Goal: Transaction & Acquisition: Purchase product/service

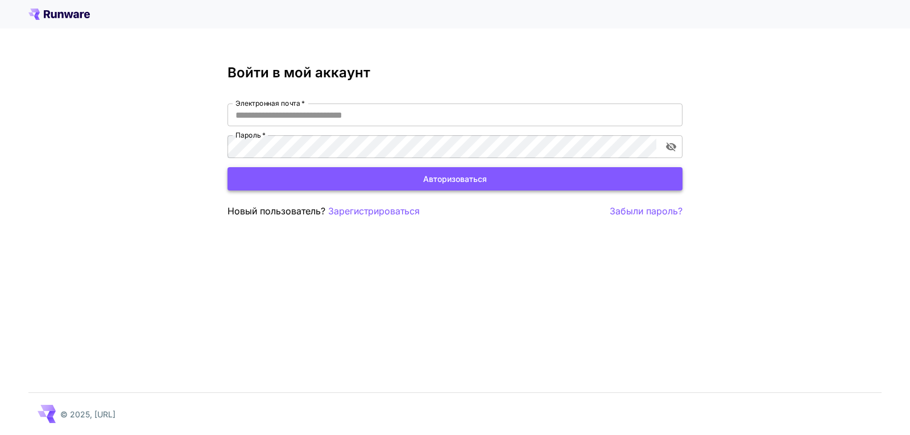
type input "**********"
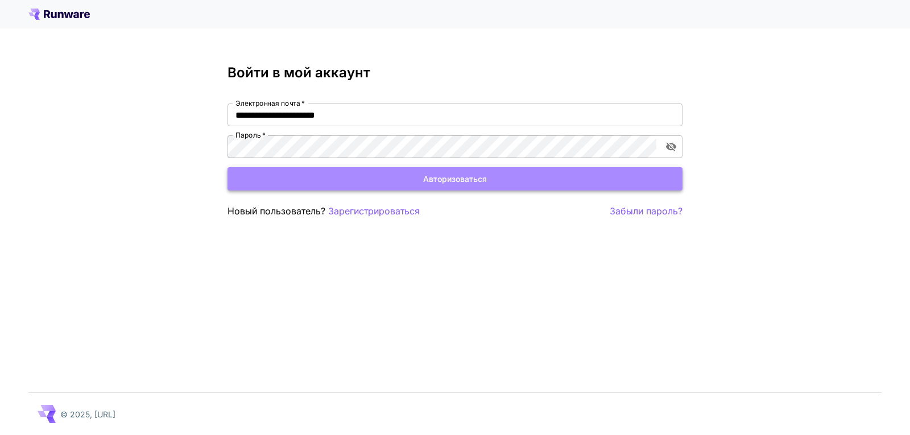
click at [409, 181] on button "Авторизоваться" at bounding box center [454, 178] width 455 height 23
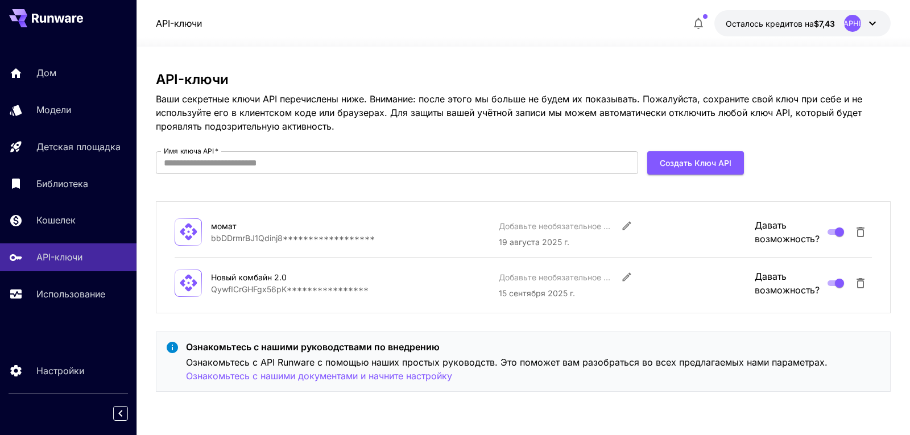
drag, startPoint x: 96, startPoint y: 22, endPoint x: 31, endPoint y: 22, distance: 64.3
click at [31, 22] on div at bounding box center [68, 18] width 136 height 36
drag, startPoint x: 89, startPoint y: 18, endPoint x: 0, endPoint y: 6, distance: 89.5
click at [0, 6] on div at bounding box center [68, 18] width 136 height 36
click at [78, 300] on p "Использование" at bounding box center [73, 294] width 69 height 14
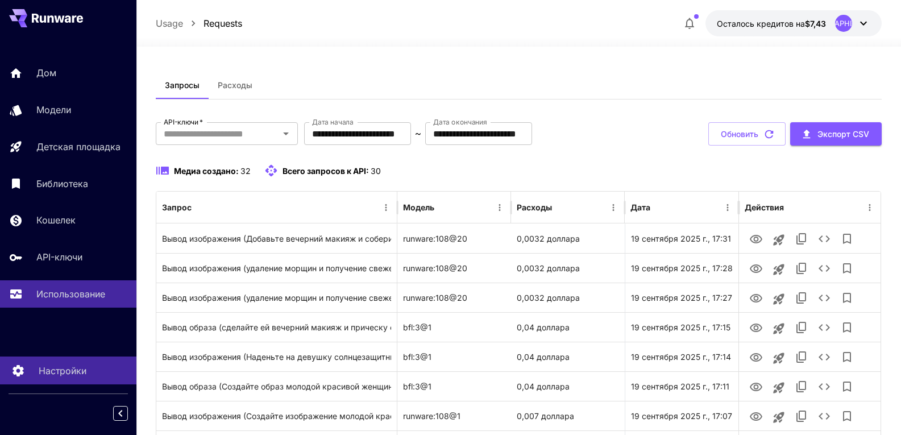
click at [61, 382] on link "Настройки" at bounding box center [68, 371] width 136 height 28
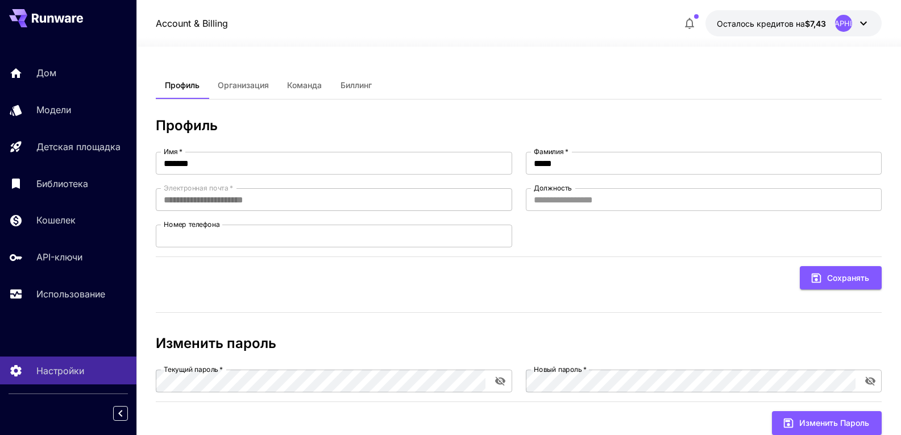
click at [830, 25] on button "Осталось кредитов на $7,43 [GEOGRAPHIC_DATA]" at bounding box center [794, 23] width 176 height 26
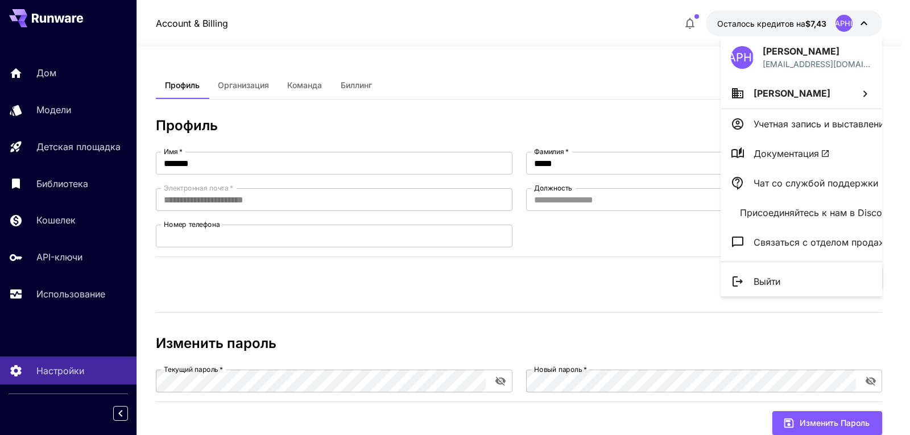
click at [457, 305] on div at bounding box center [455, 217] width 910 height 435
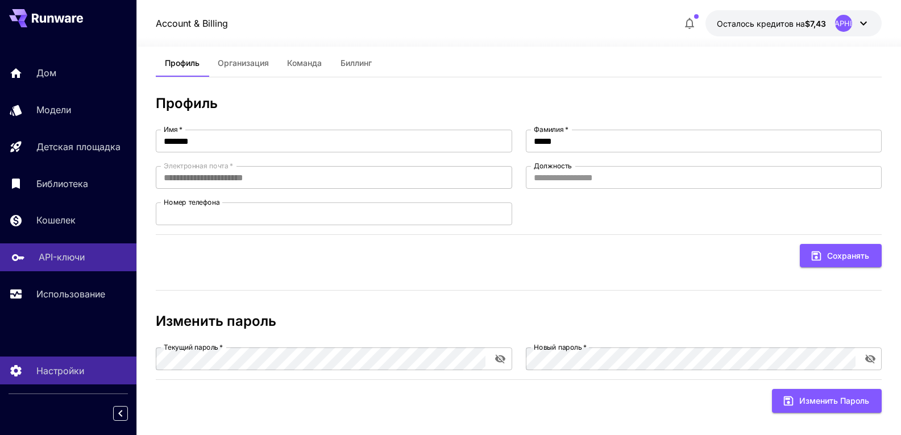
scroll to position [34, 0]
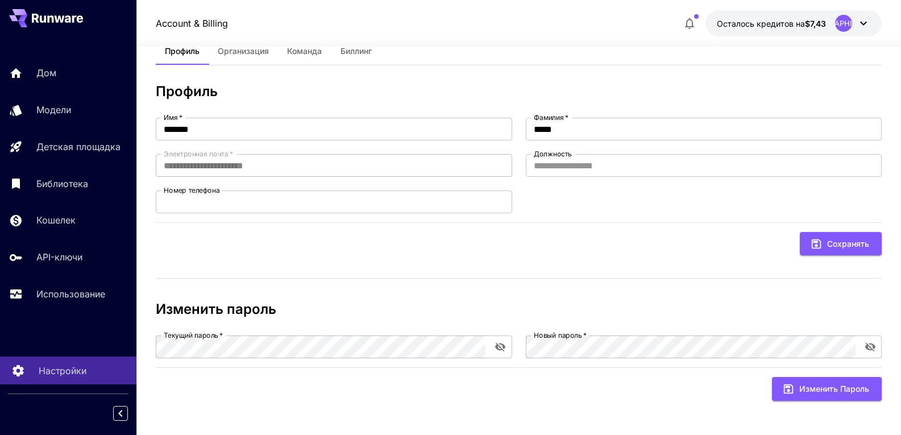
click at [51, 365] on font "Настройки" at bounding box center [63, 370] width 48 height 11
click at [56, 289] on font "Использование" at bounding box center [73, 293] width 69 height 11
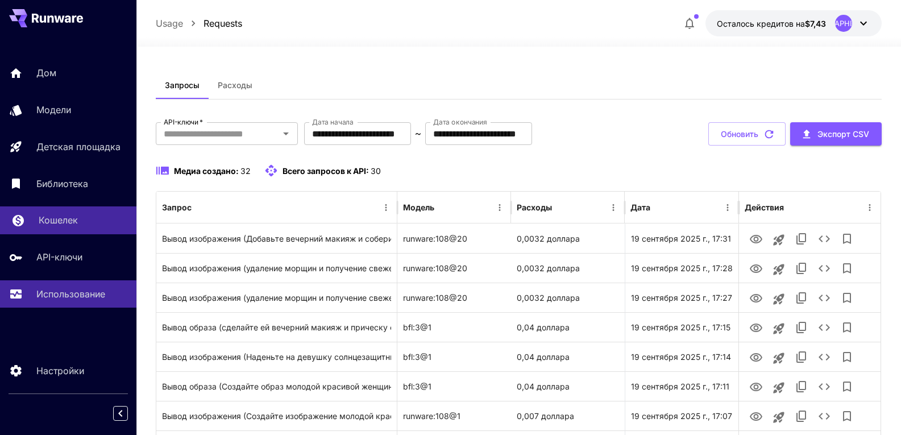
click at [52, 222] on font "Кошелек" at bounding box center [58, 219] width 39 height 11
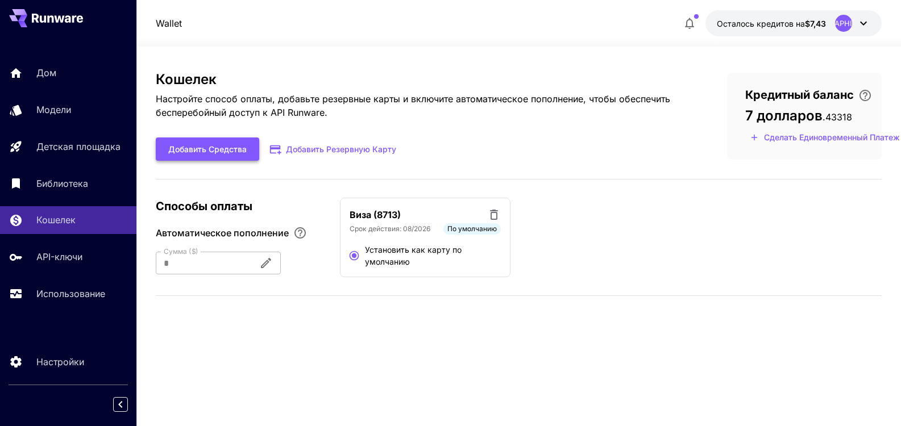
click at [198, 152] on font "Добавить средства" at bounding box center [207, 149] width 78 height 10
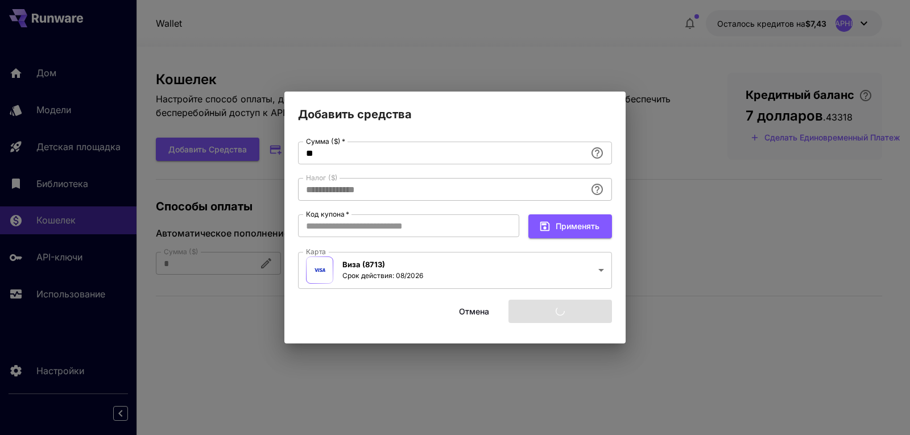
type input "****"
click at [602, 269] on body "Дом Модели Детская площадка Библиотека Кошелек API-ключи Использование Настройк…" at bounding box center [455, 217] width 910 height 435
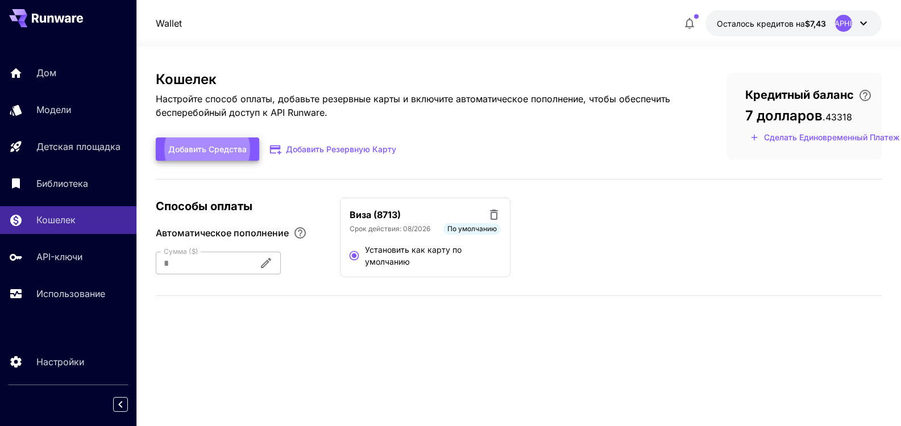
click at [492, 214] on icon at bounding box center [494, 215] width 14 height 14
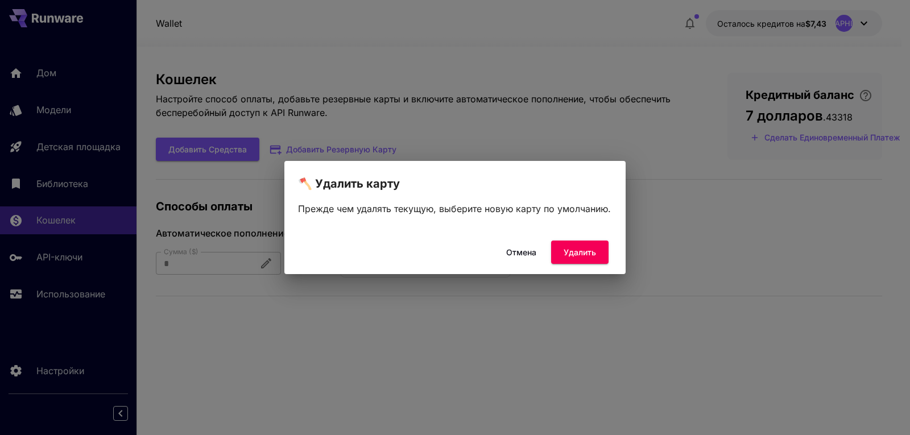
click at [511, 254] on font "Отмена" at bounding box center [521, 252] width 30 height 10
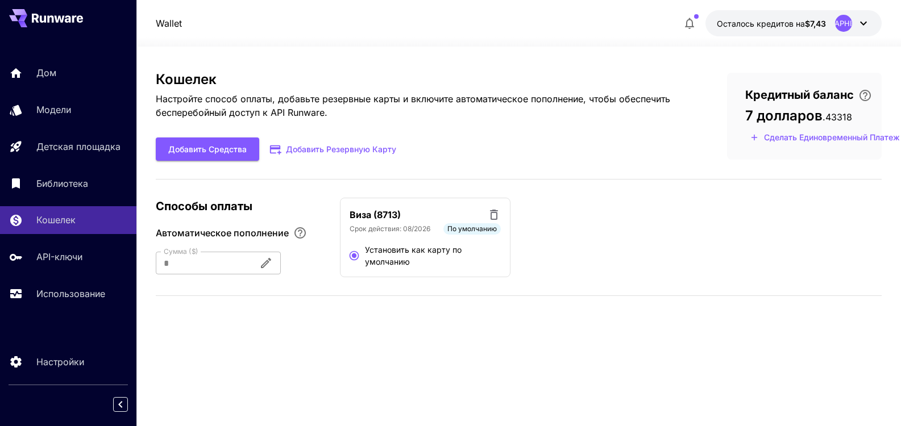
click at [458, 228] on font "По умолчанию" at bounding box center [472, 229] width 49 height 9
click at [302, 151] on font "Добавить резервную карту" at bounding box center [341, 149] width 110 height 10
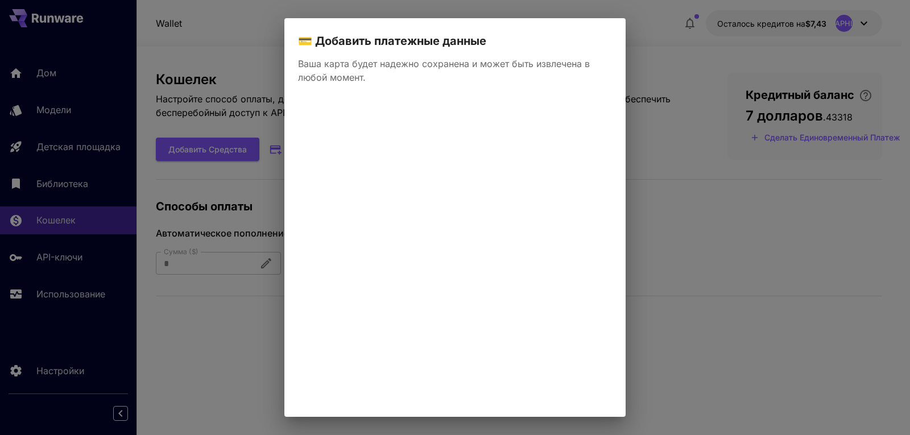
scroll to position [116, 0]
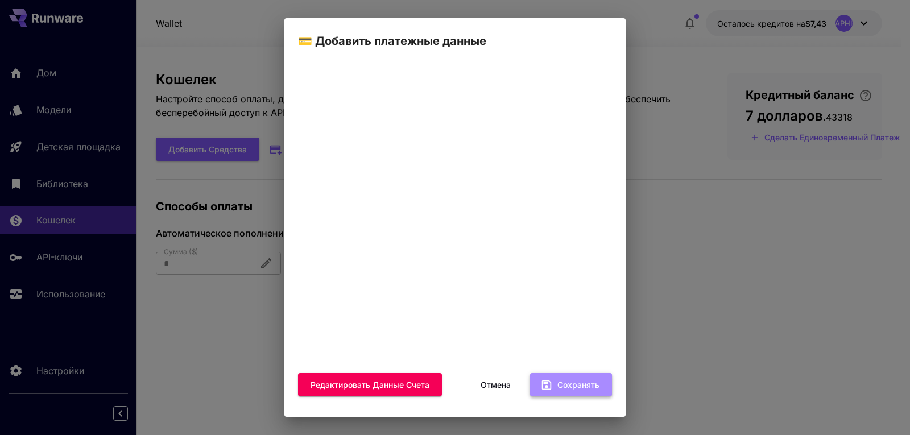
click at [566, 378] on font "Сохранять" at bounding box center [578, 385] width 42 height 14
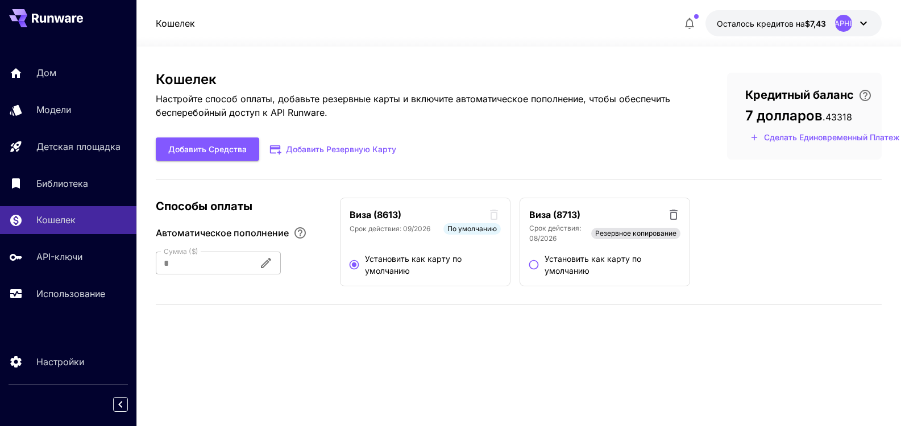
click at [200, 259] on div at bounding box center [203, 263] width 94 height 23
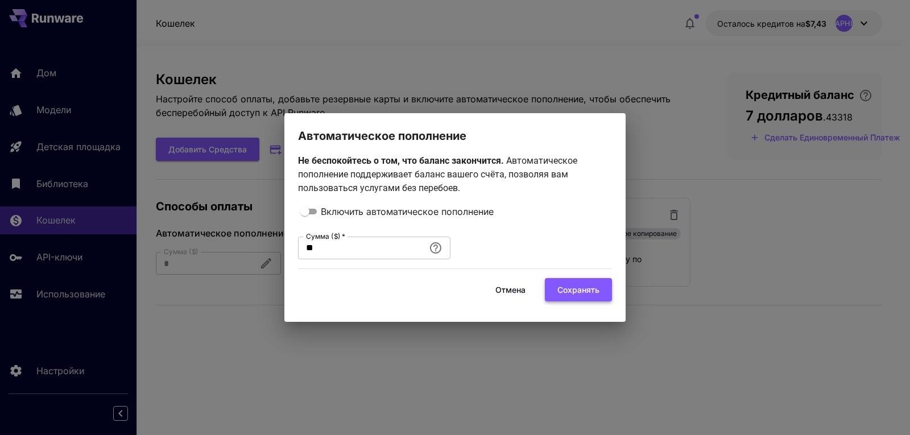
click at [563, 291] on font "Сохранять" at bounding box center [578, 290] width 42 height 10
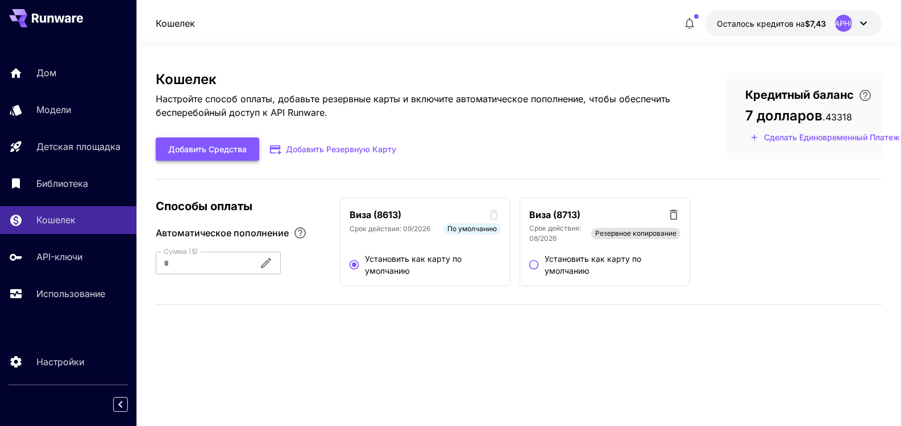
click at [237, 149] on font "Добавить средства" at bounding box center [207, 149] width 78 height 10
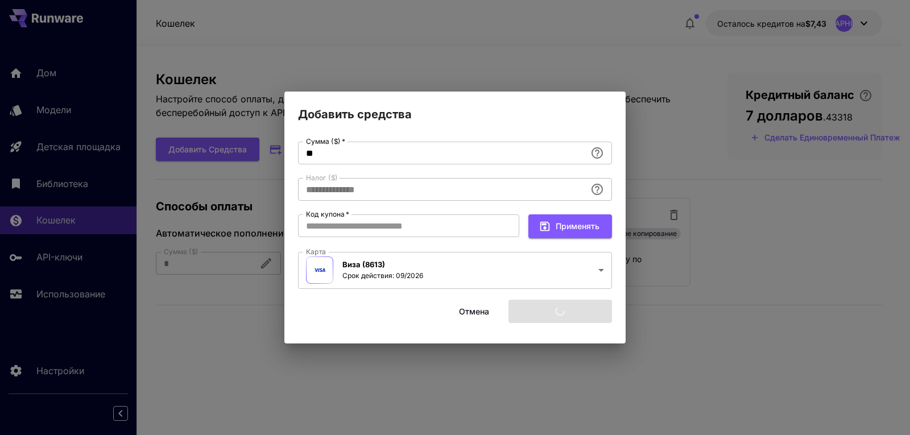
type input "****"
click at [540, 316] on font "Добавить средства" at bounding box center [560, 311] width 78 height 14
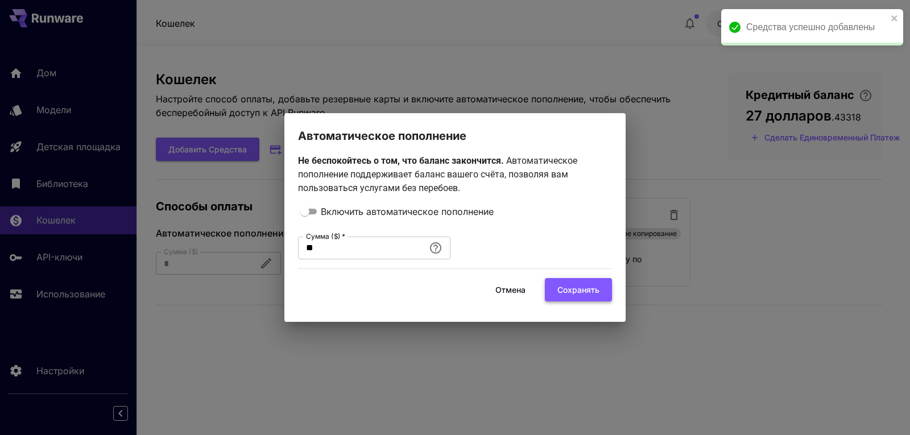
click at [557, 289] on font "Сохранять" at bounding box center [578, 290] width 42 height 10
